Goal: Find specific page/section: Find specific page/section

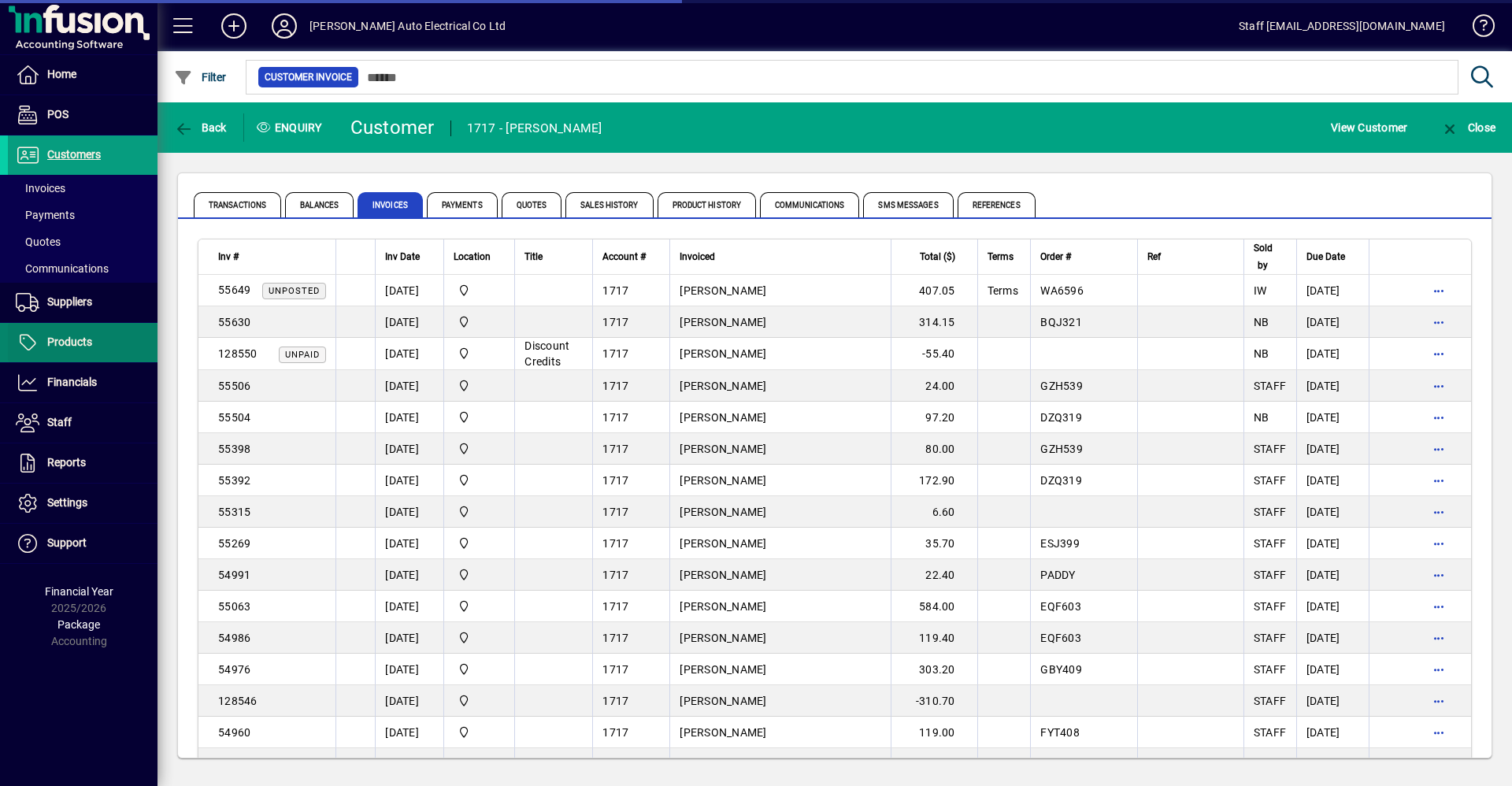
click at [19, 352] on span at bounding box center [83, 342] width 150 height 37
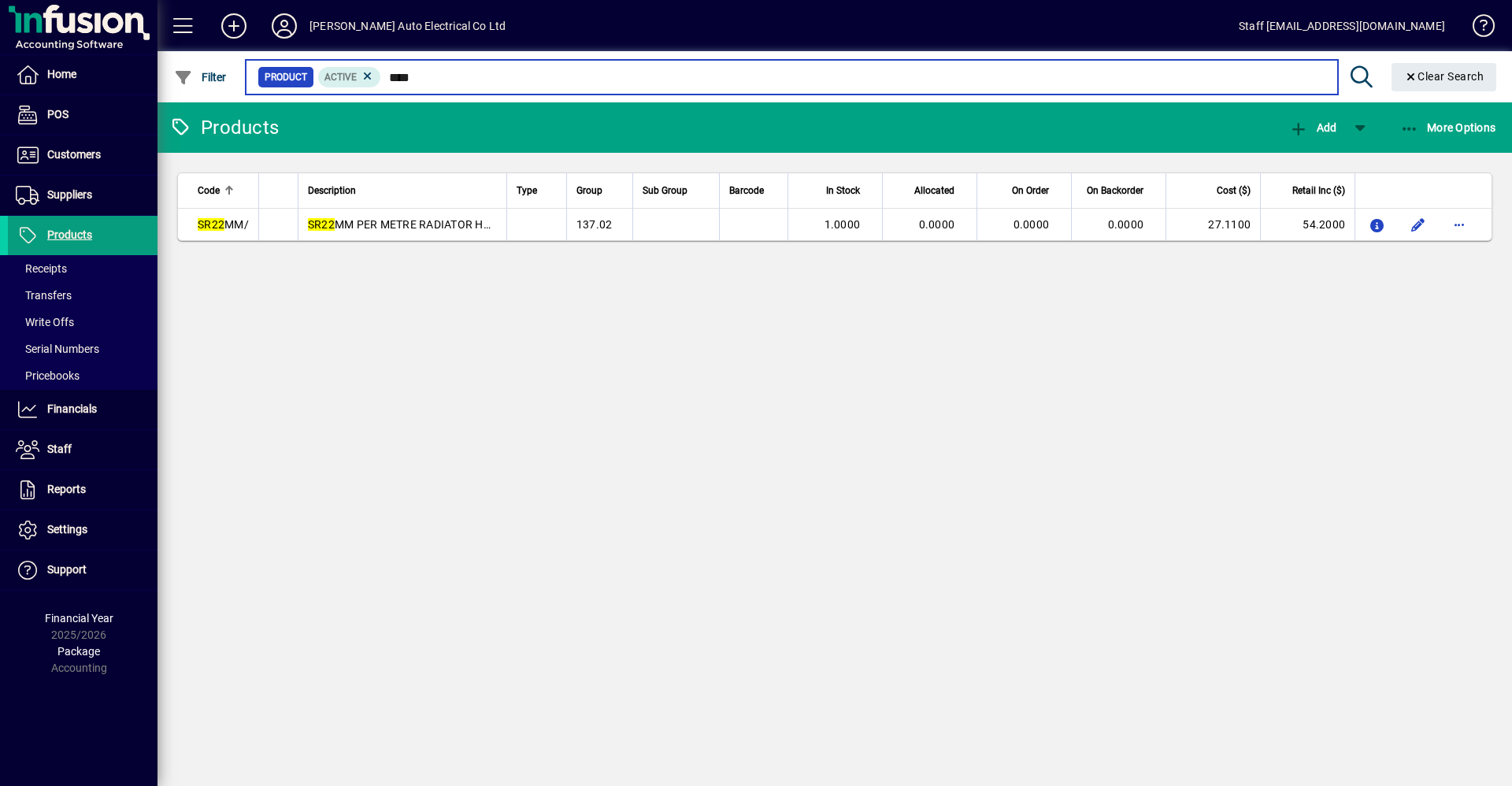
type input "****"
